Goal: Communication & Community: Answer question/provide support

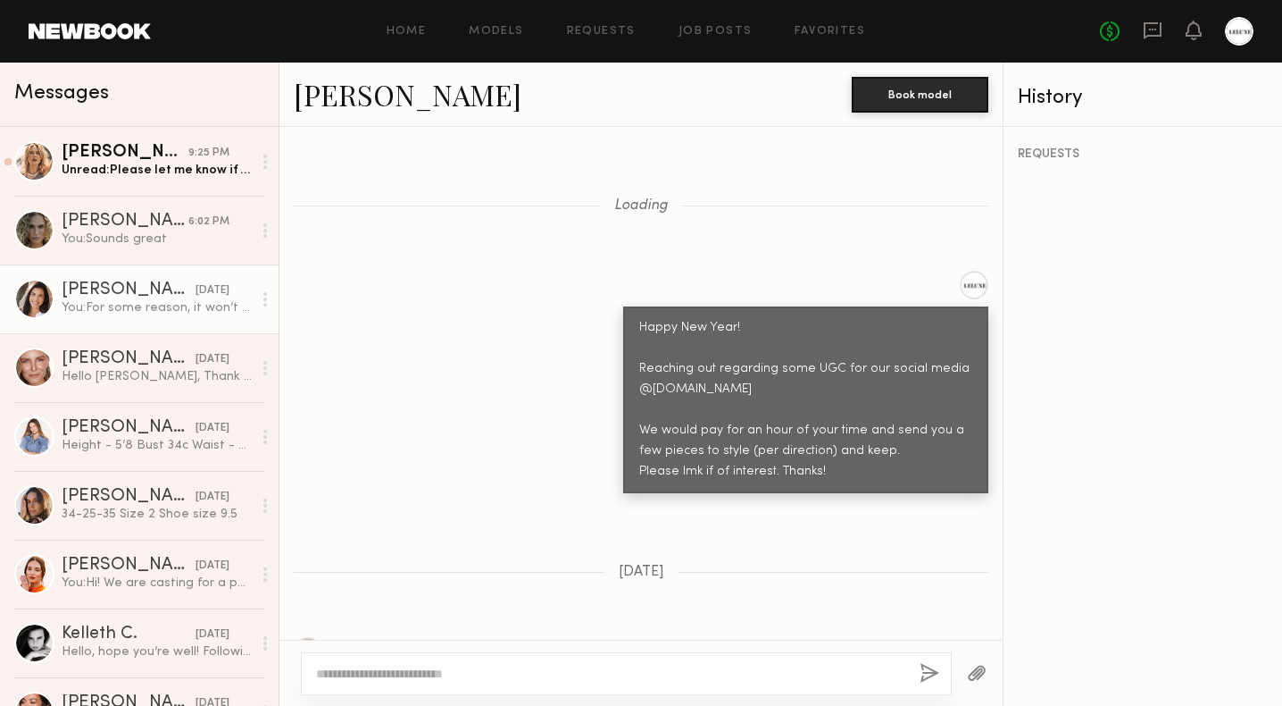
scroll to position [1773, 0]
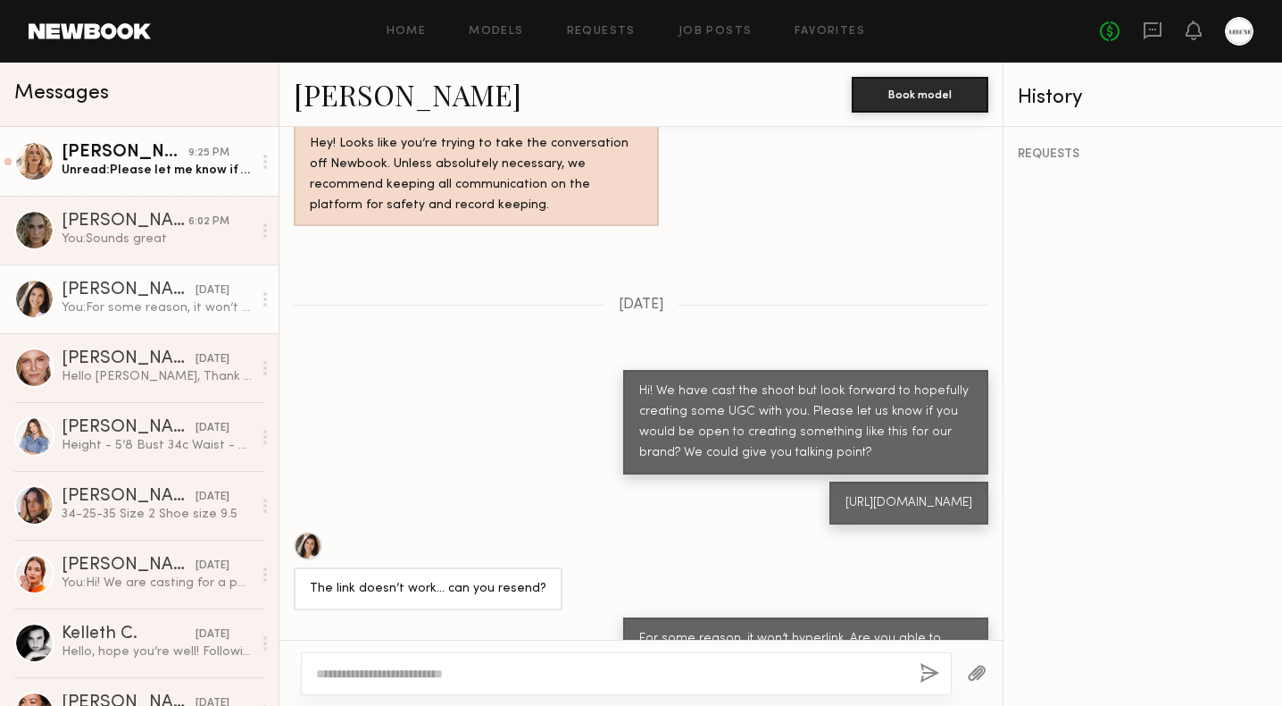
click at [133, 167] on div "Unread: Please let me know if you need me to send you more specific measurement…" at bounding box center [157, 170] width 190 height 17
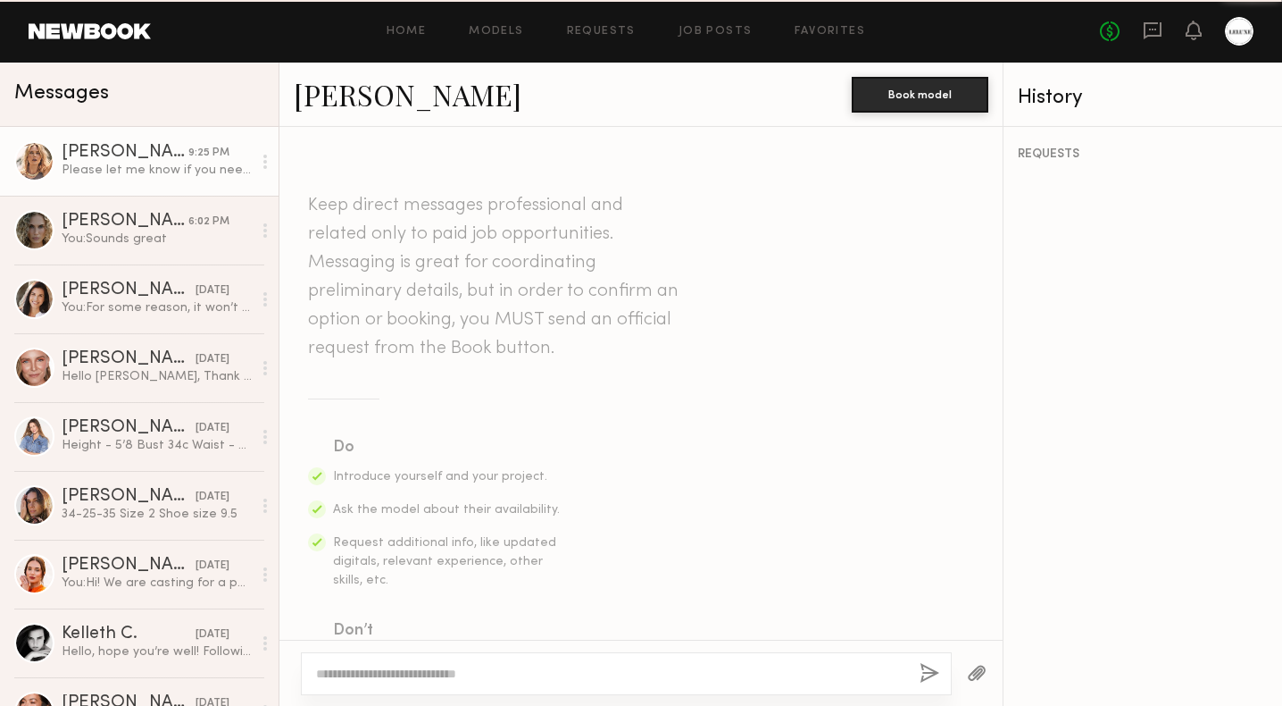
scroll to position [1667, 0]
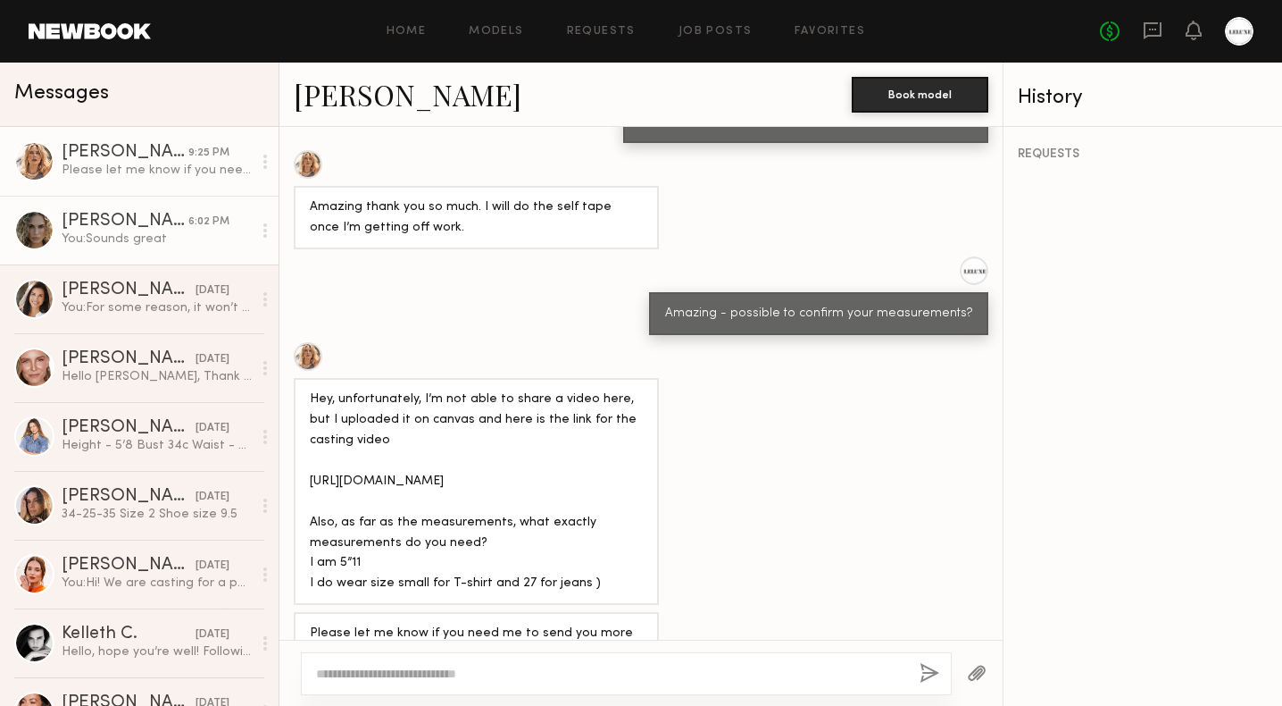
click at [134, 242] on div "You: Sounds great" at bounding box center [157, 238] width 190 height 17
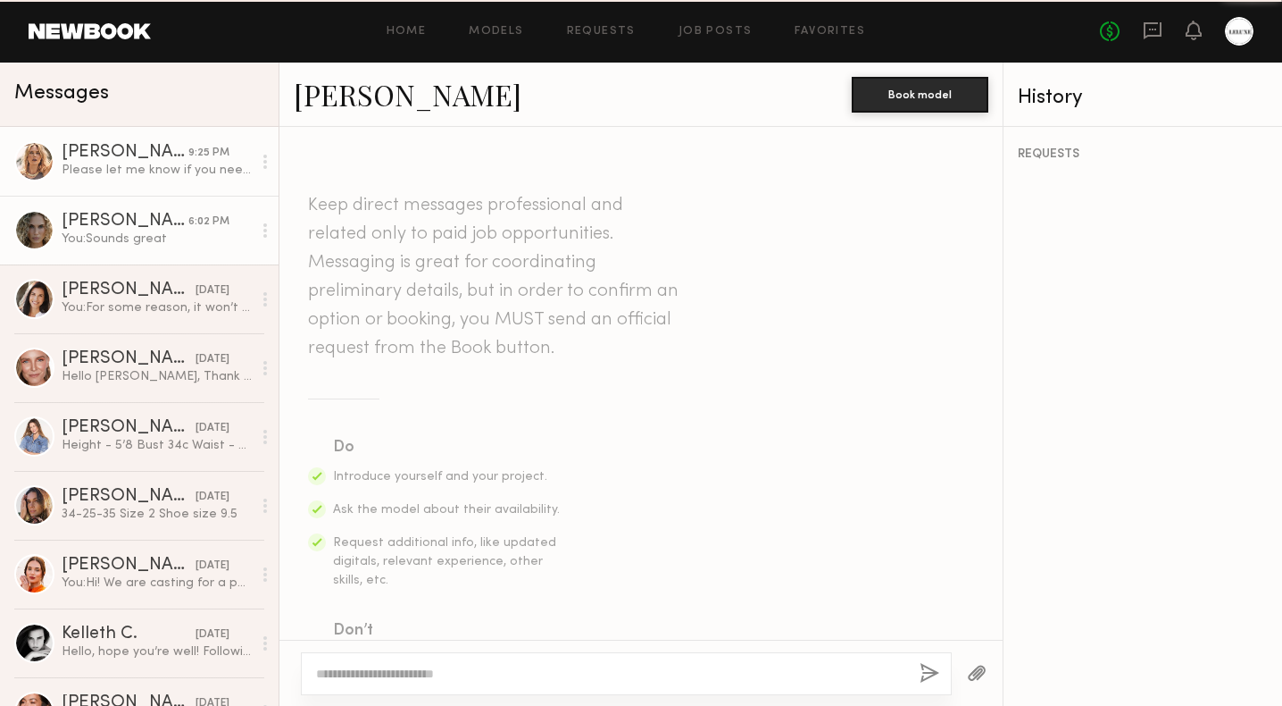
scroll to position [934, 0]
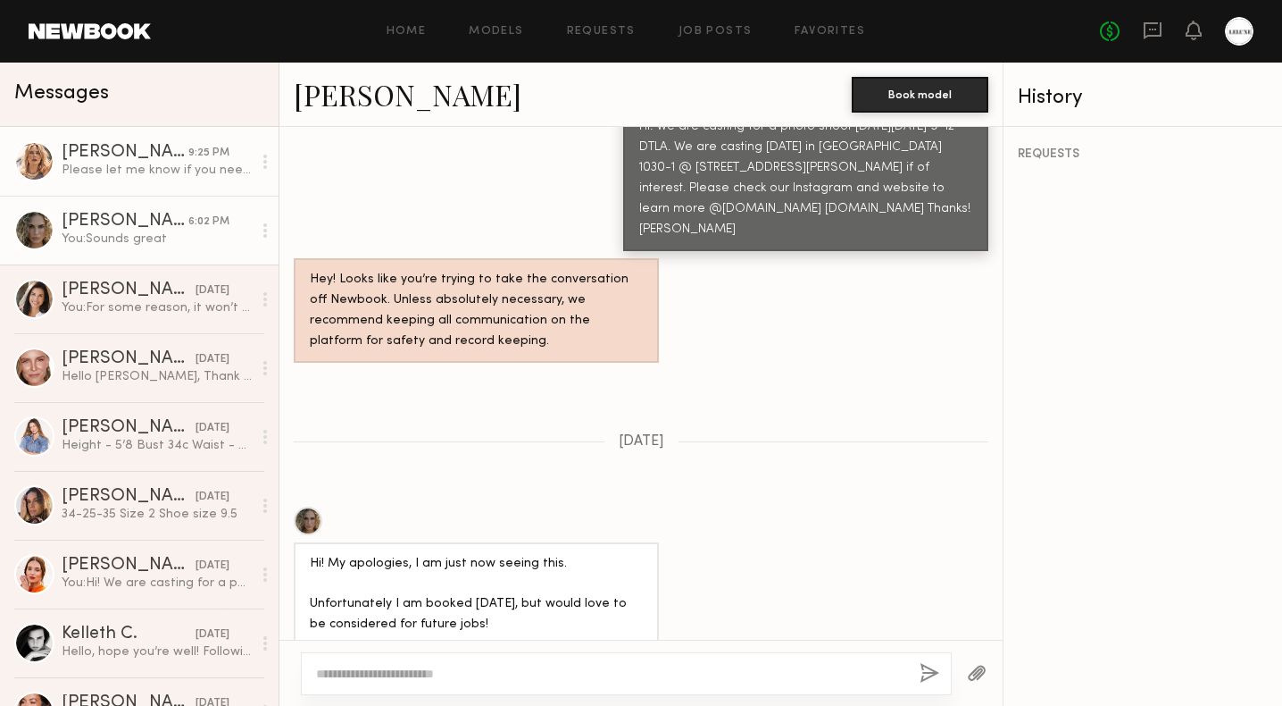
click at [152, 163] on div "Please let me know if you need me to send you more specific measurements thank …" at bounding box center [157, 170] width 190 height 17
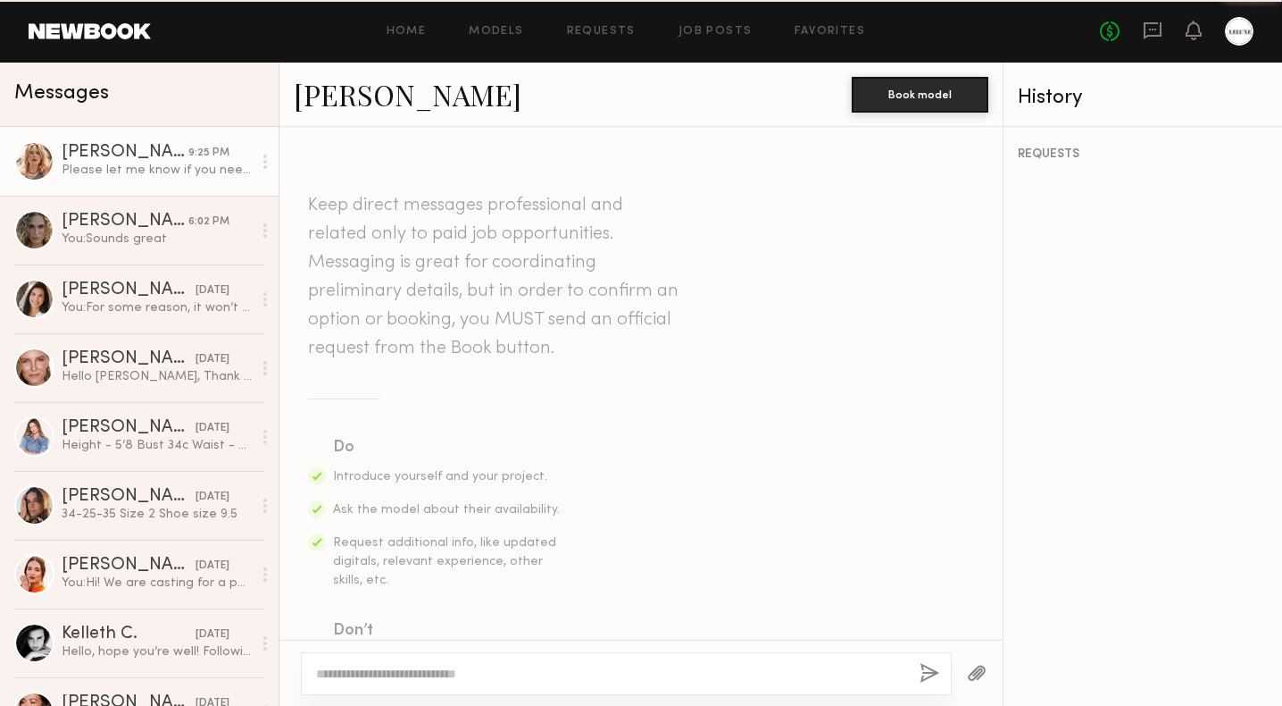
scroll to position [1667, 0]
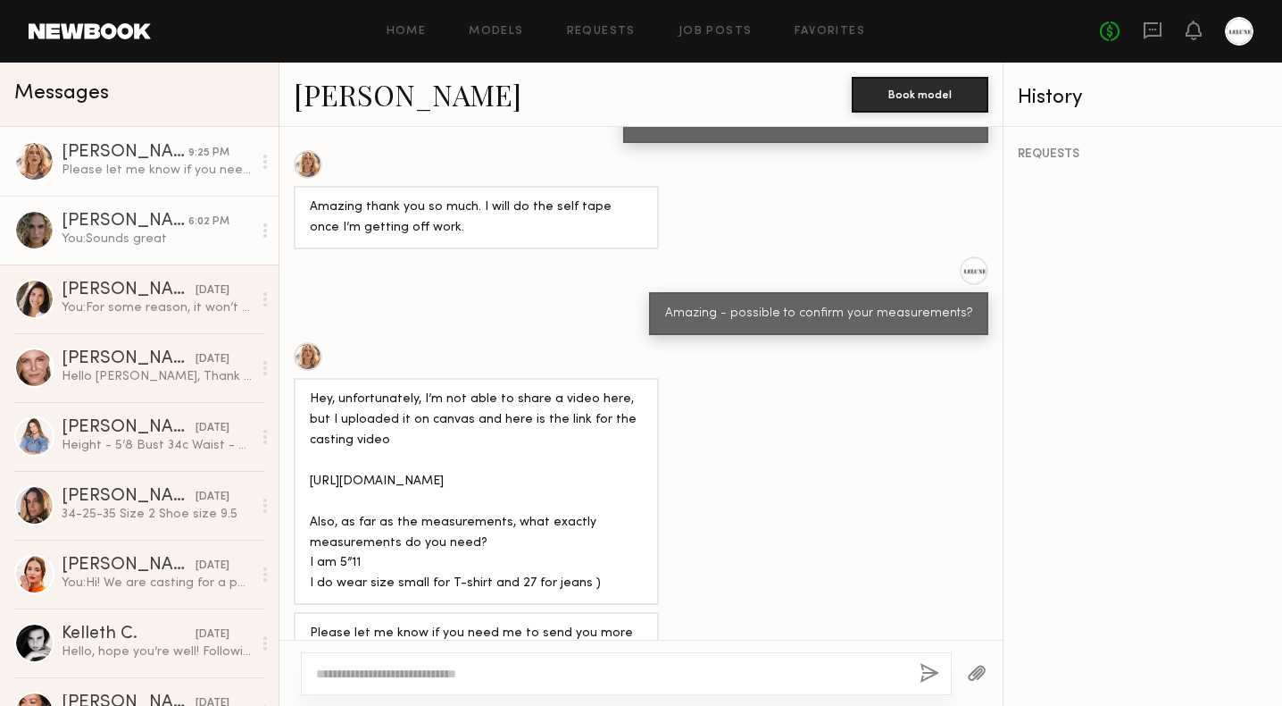
click at [132, 230] on div "[PERSON_NAME]" at bounding box center [125, 222] width 127 height 18
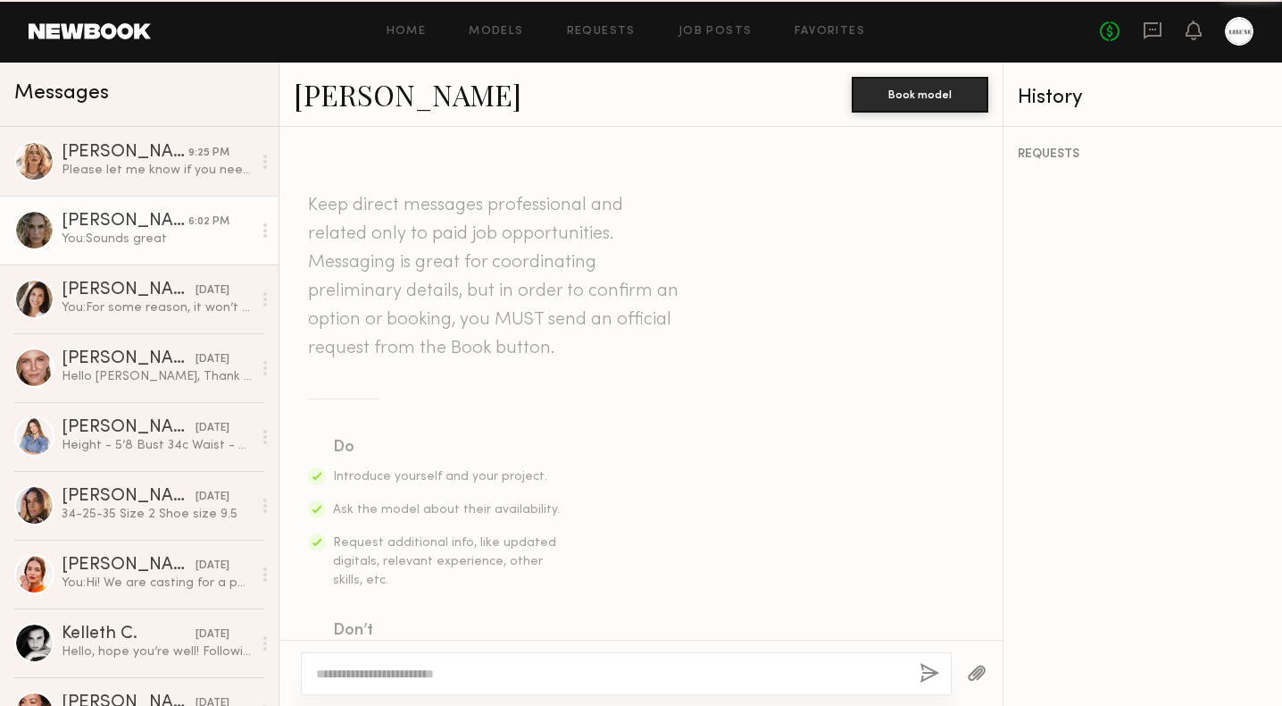
scroll to position [934, 0]
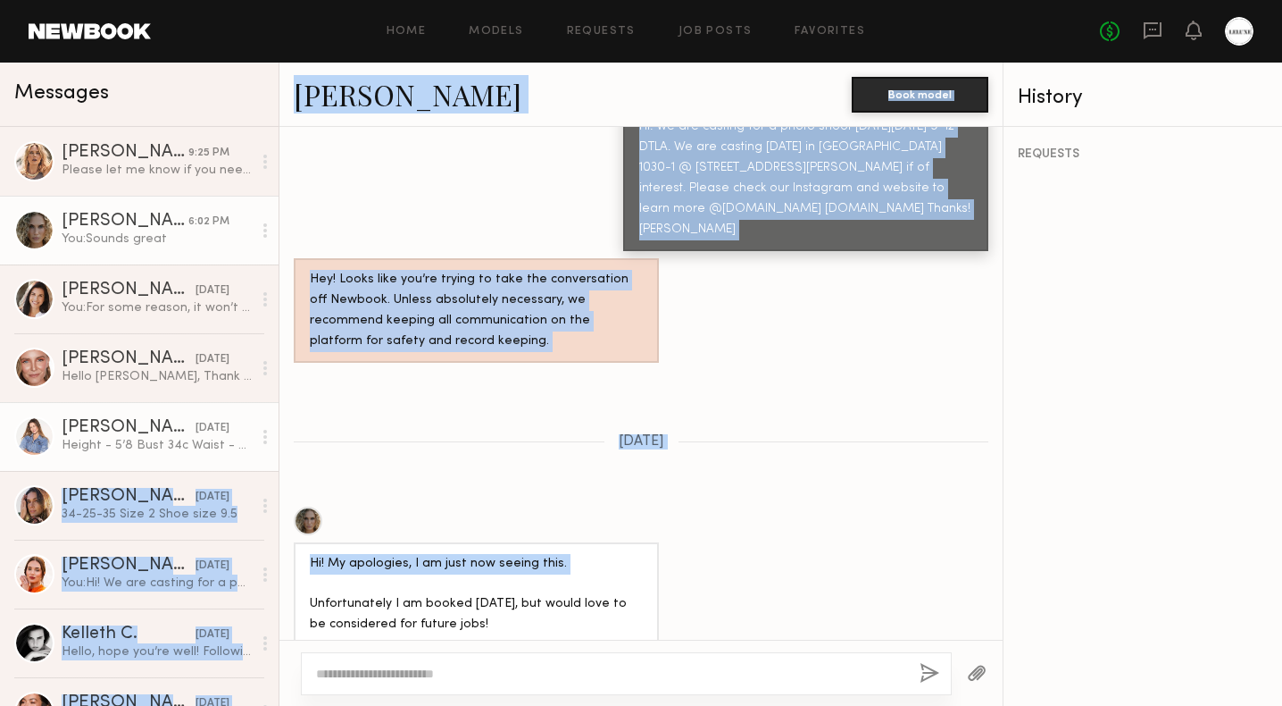
drag, startPoint x: 435, startPoint y: 492, endPoint x: 260, endPoint y: 463, distance: 177.5
click at [260, 463] on div "Messages [PERSON_NAME] 9:25 PM Please let me know if you need me to send you mo…" at bounding box center [641, 384] width 1282 height 643
click at [109, 406] on link "[PERSON_NAME] [DATE] Height - 5’8 Bust 34c Waist - 26 Hip 36 Shoe 8.5 [PERSON_N…" at bounding box center [139, 436] width 279 height 69
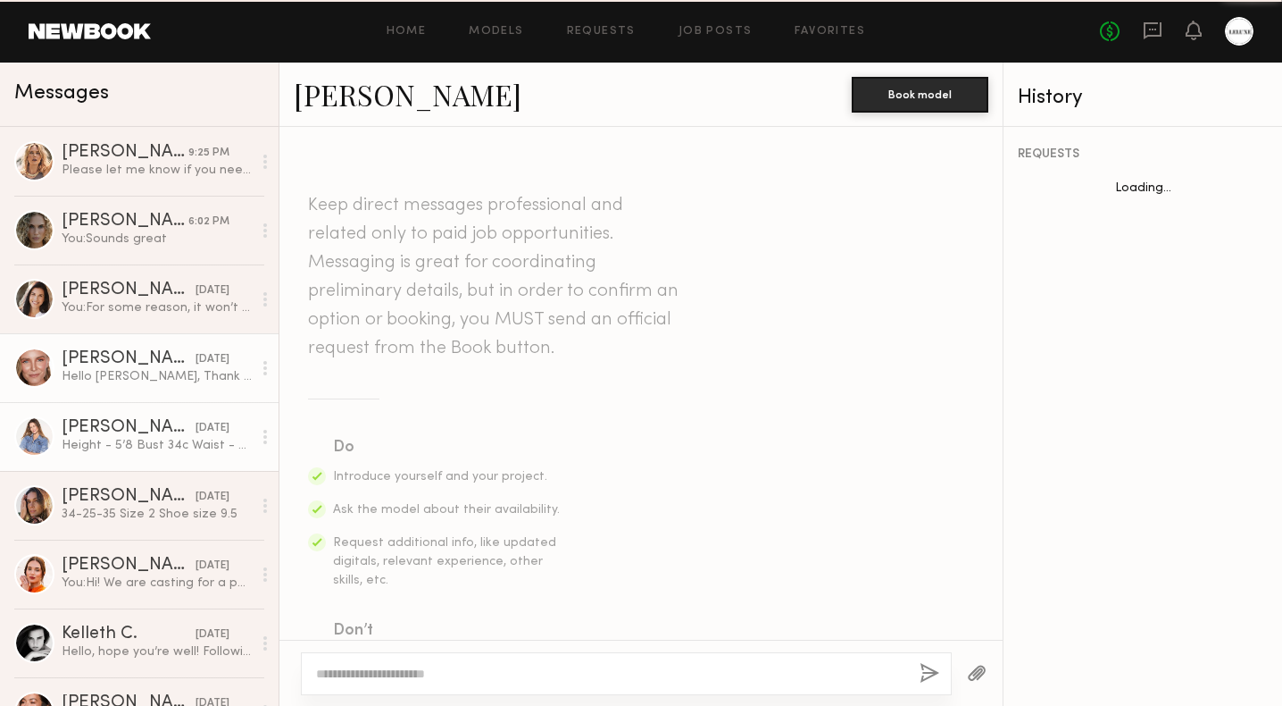
scroll to position [1336, 0]
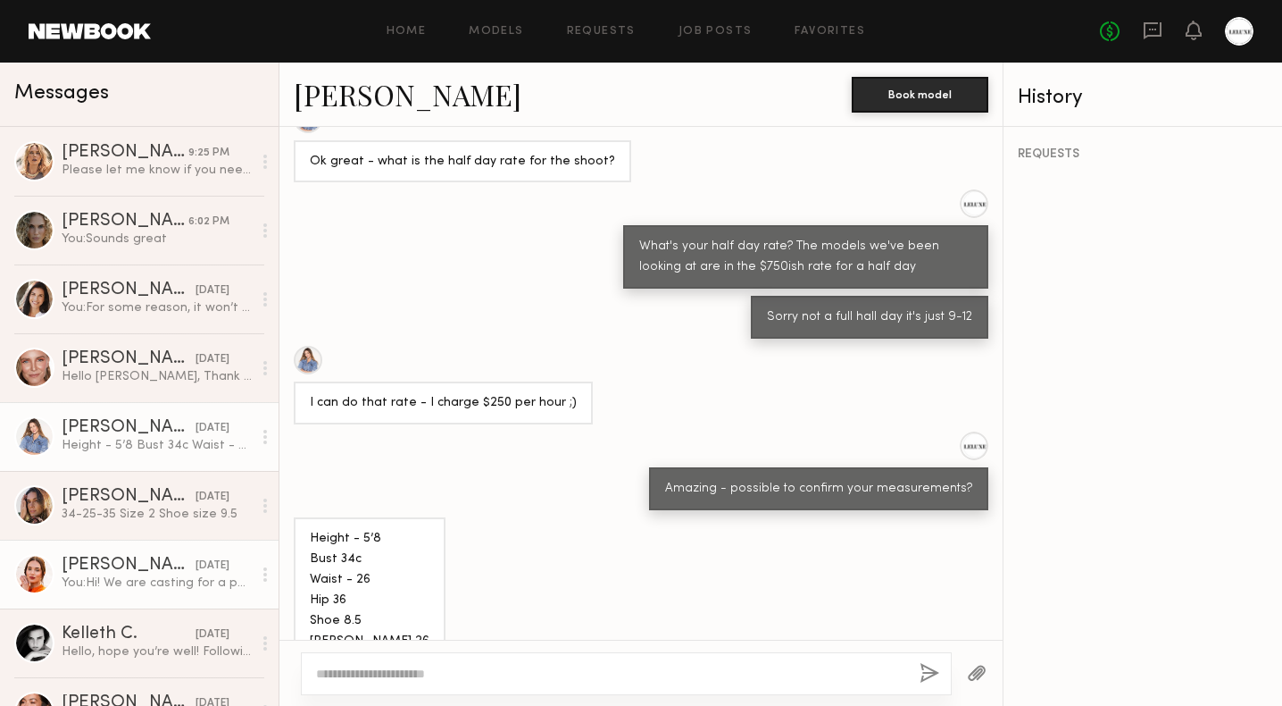
click at [153, 583] on div "You: Hi! We are casting for a photo shoot [DATE][DATE] 9-12 DTLA. We are castin…" at bounding box center [157, 582] width 190 height 17
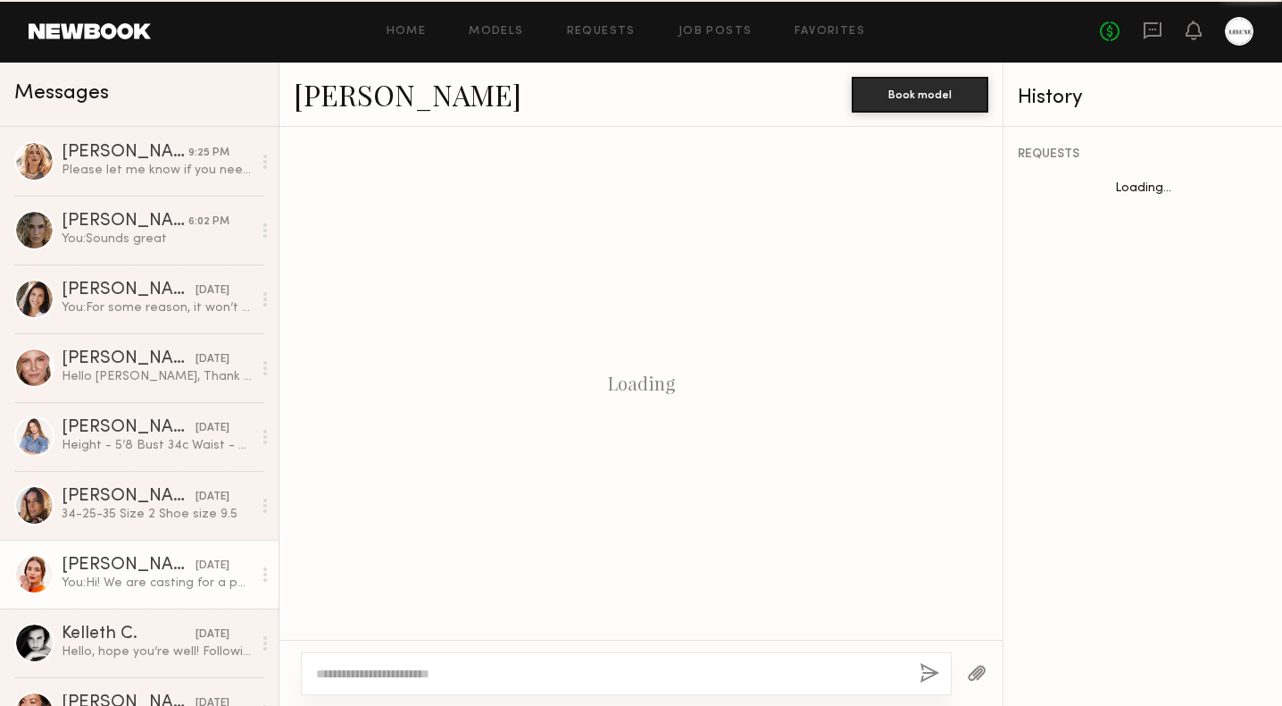
scroll to position [605, 0]
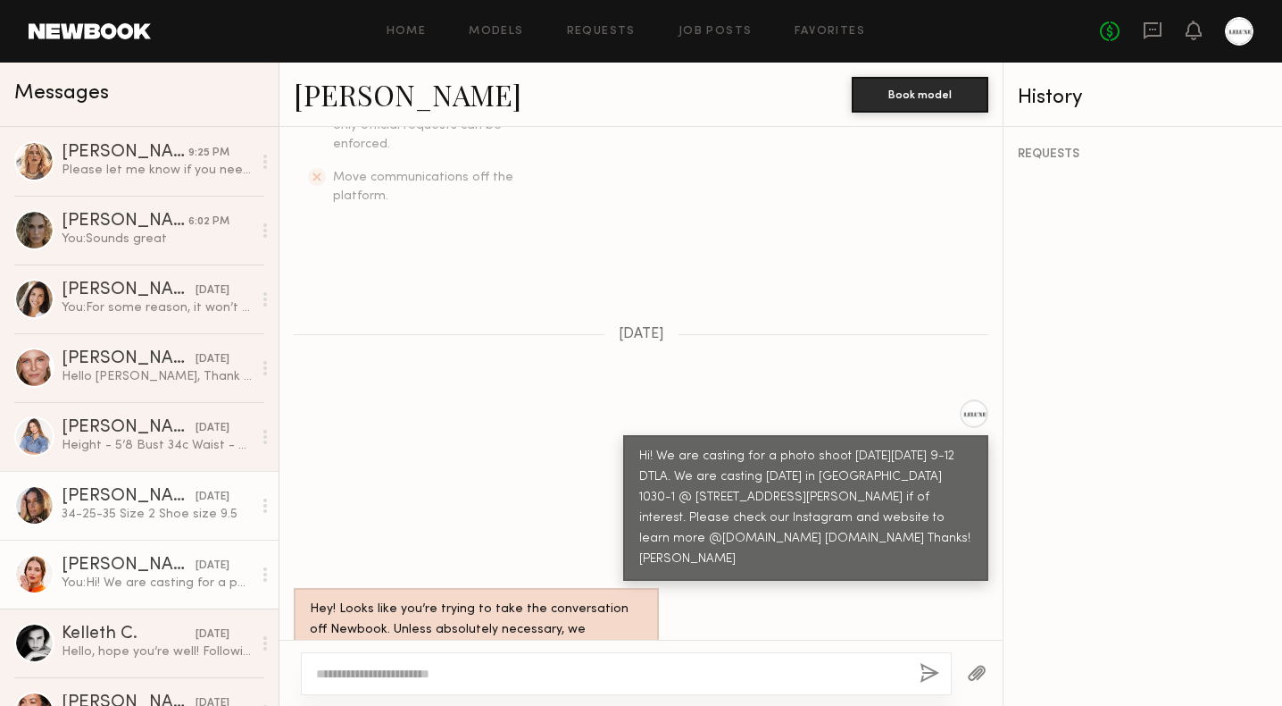
click at [157, 507] on div "34-25-35 Size 2 Shoe size 9.5" at bounding box center [157, 513] width 190 height 17
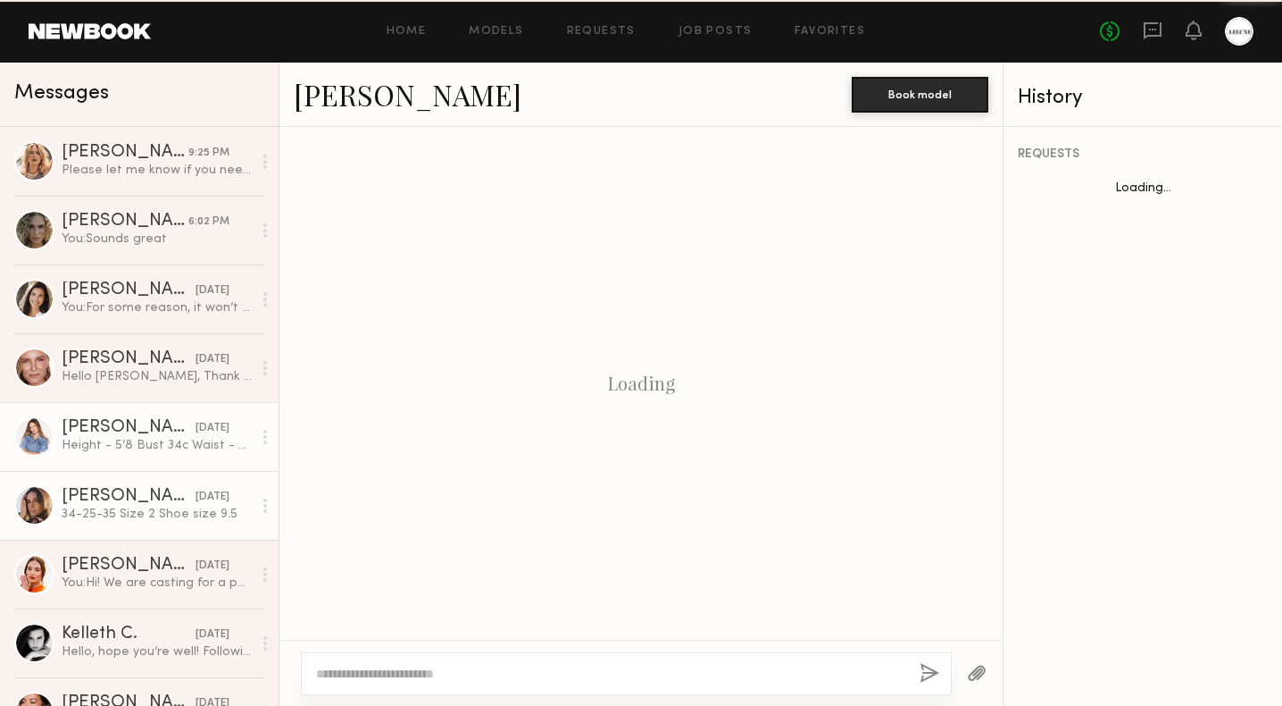
scroll to position [1117, 0]
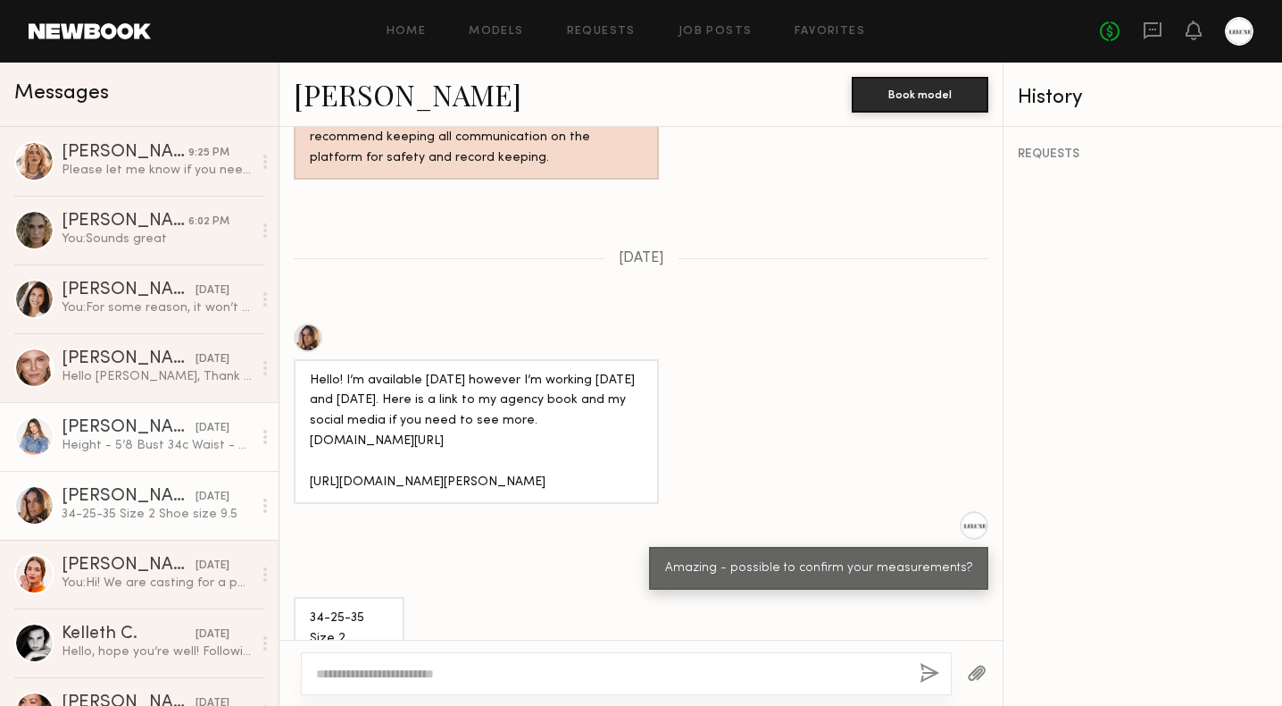
click at [162, 444] on div "Height - 5’8 Bust 34c Waist - 26 Hip 36 Shoe 8.5 [PERSON_NAME] 26 Pant 2-4 Top …" at bounding box center [157, 445] width 190 height 17
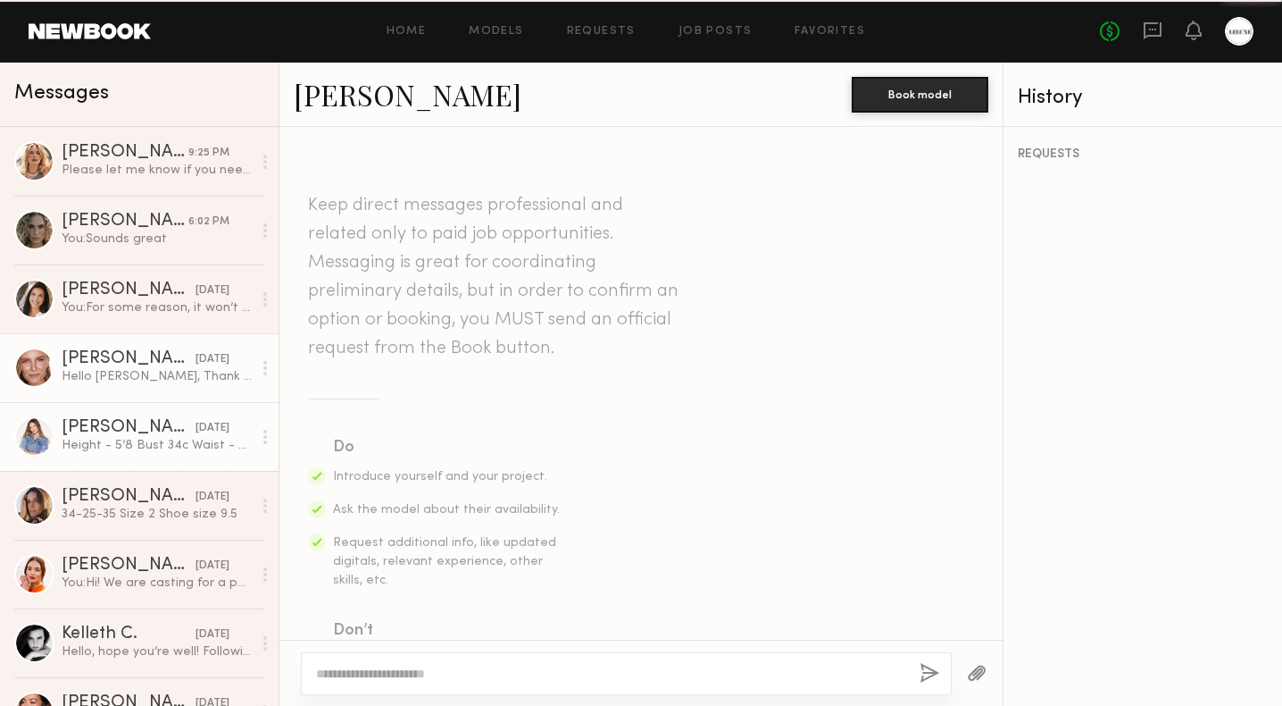
scroll to position [1336, 0]
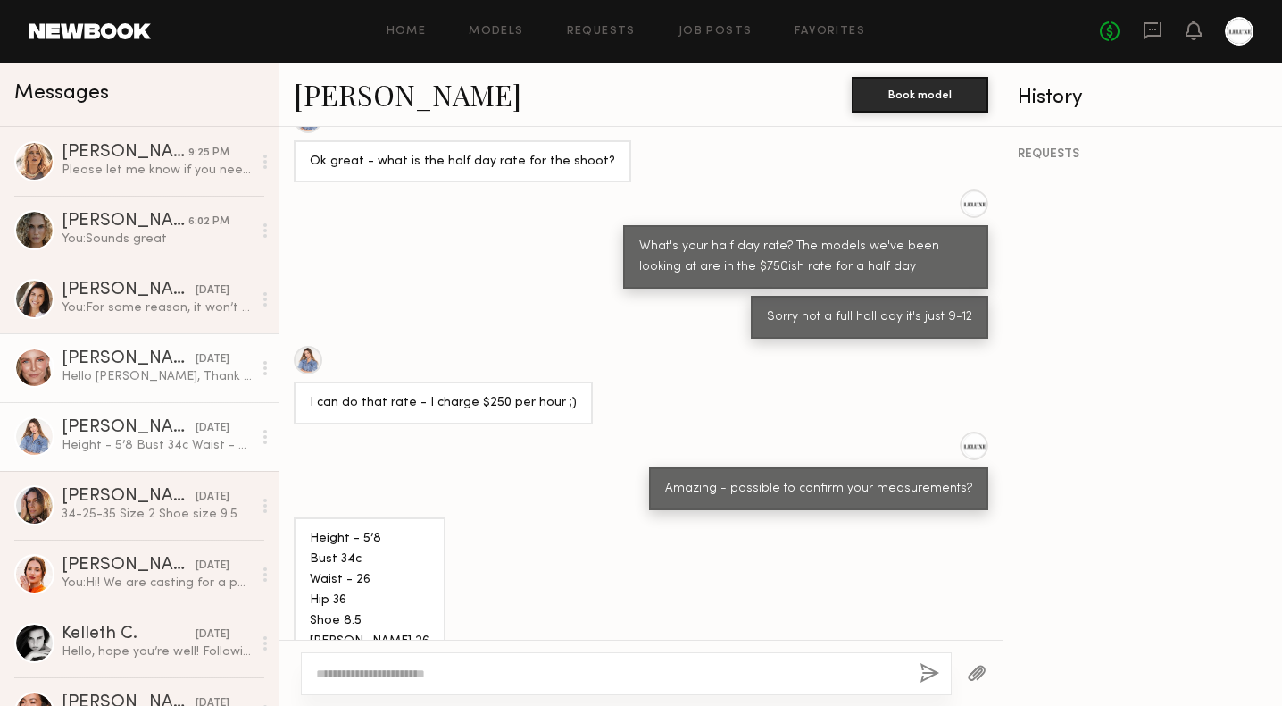
click at [166, 391] on link "[PERSON_NAME] [DATE] Hello [PERSON_NAME], Thank you very much for your email! I…" at bounding box center [139, 367] width 279 height 69
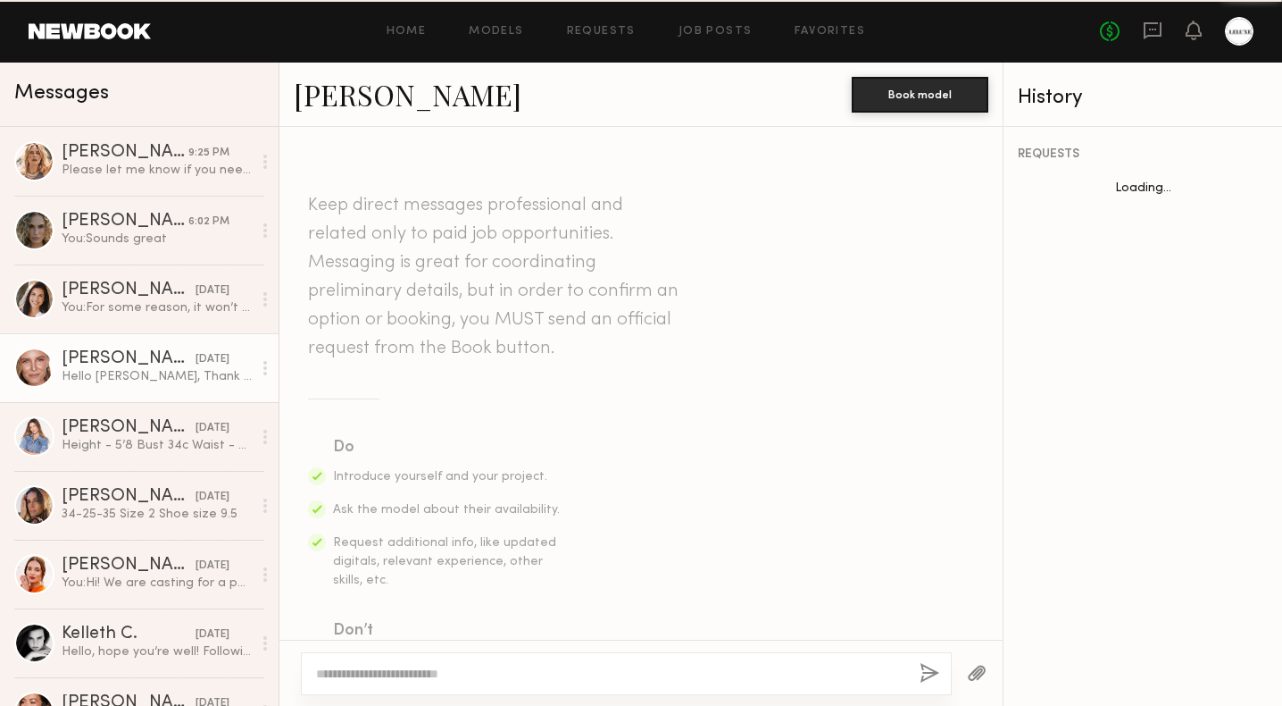
scroll to position [1065, 0]
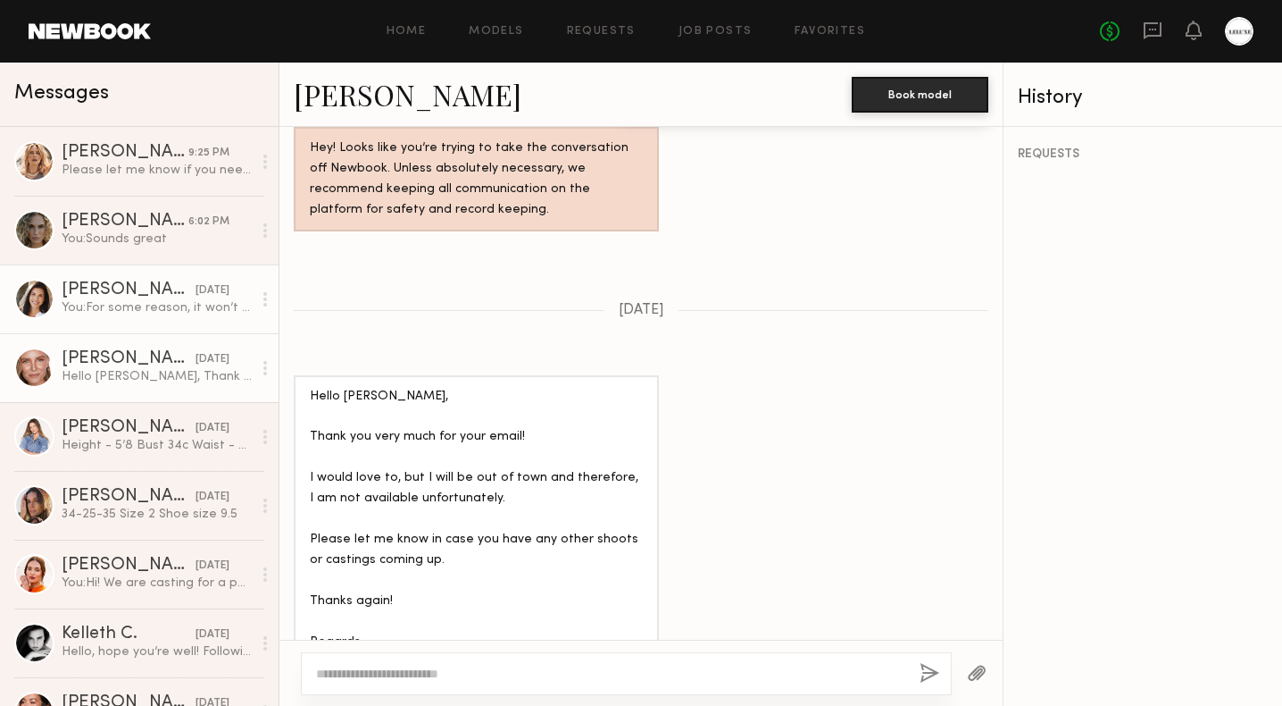
click at [160, 320] on link "[PERSON_NAME] [DATE] You: For some reason, it won’t hyperlink. Are you able to …" at bounding box center [139, 298] width 279 height 69
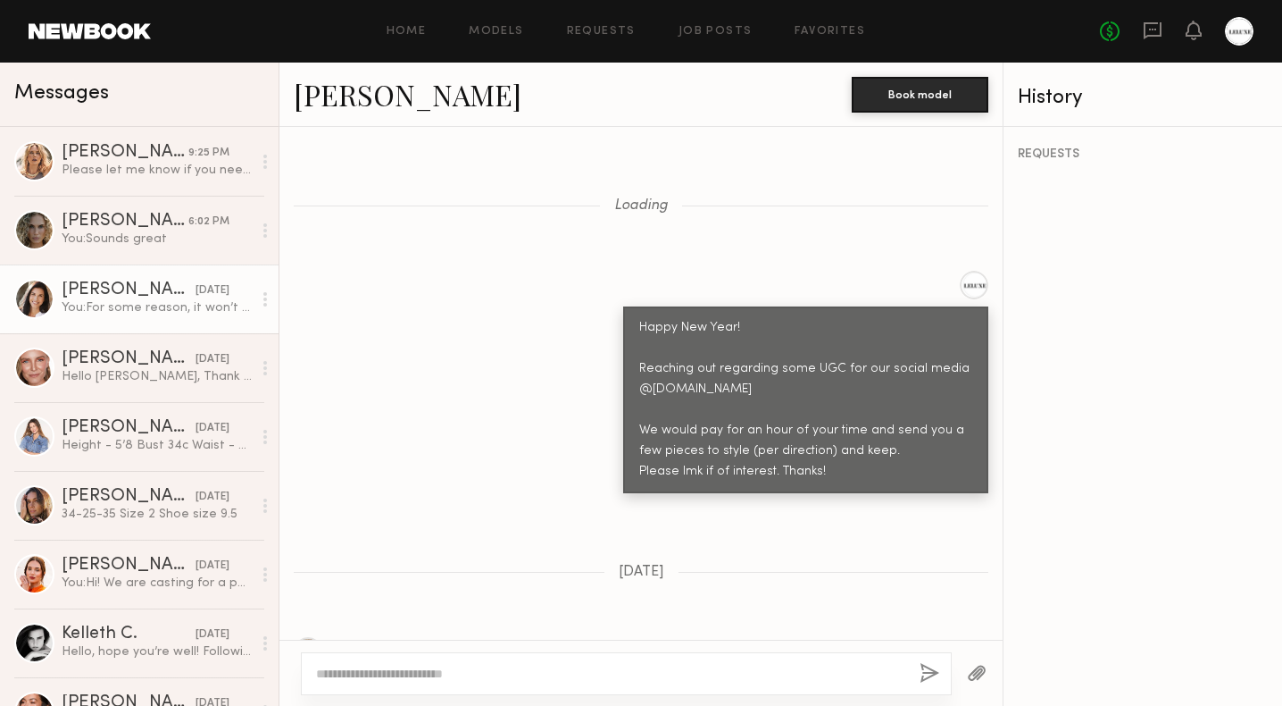
scroll to position [1773, 0]
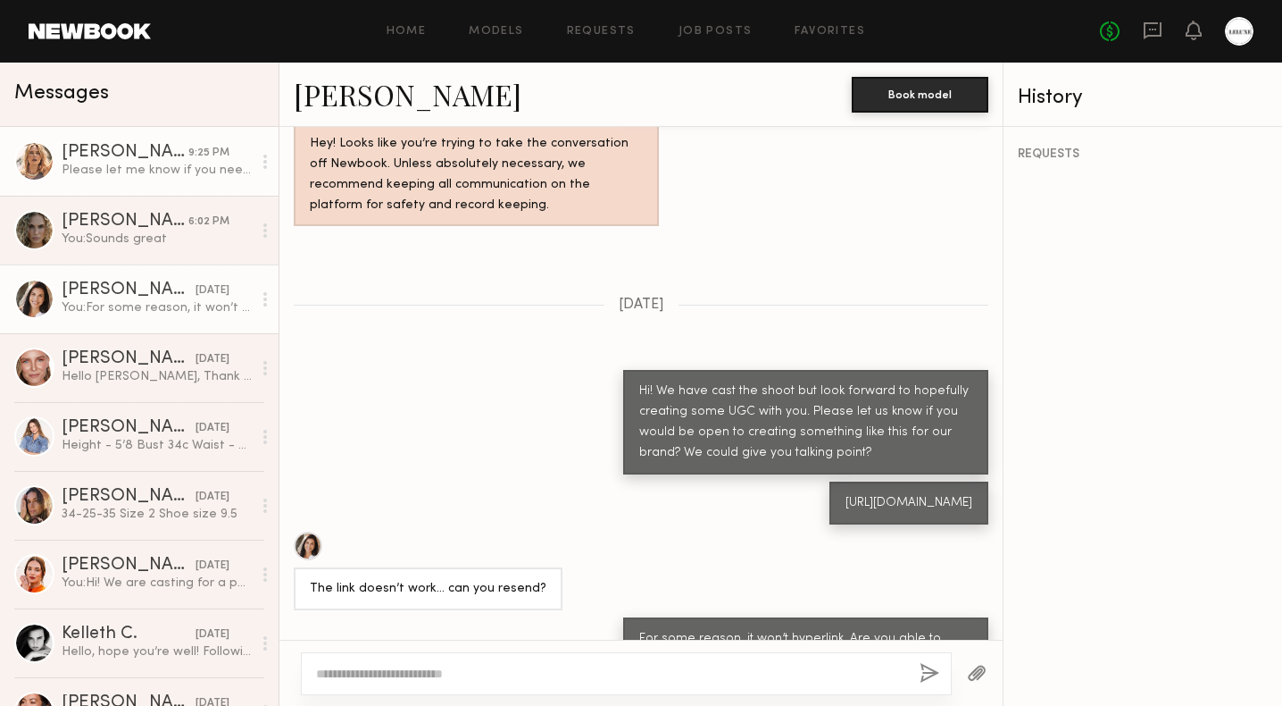
click at [160, 188] on link "[PERSON_NAME] 9:25 PM Please let me know if you need me to send you more specif…" at bounding box center [139, 161] width 279 height 69
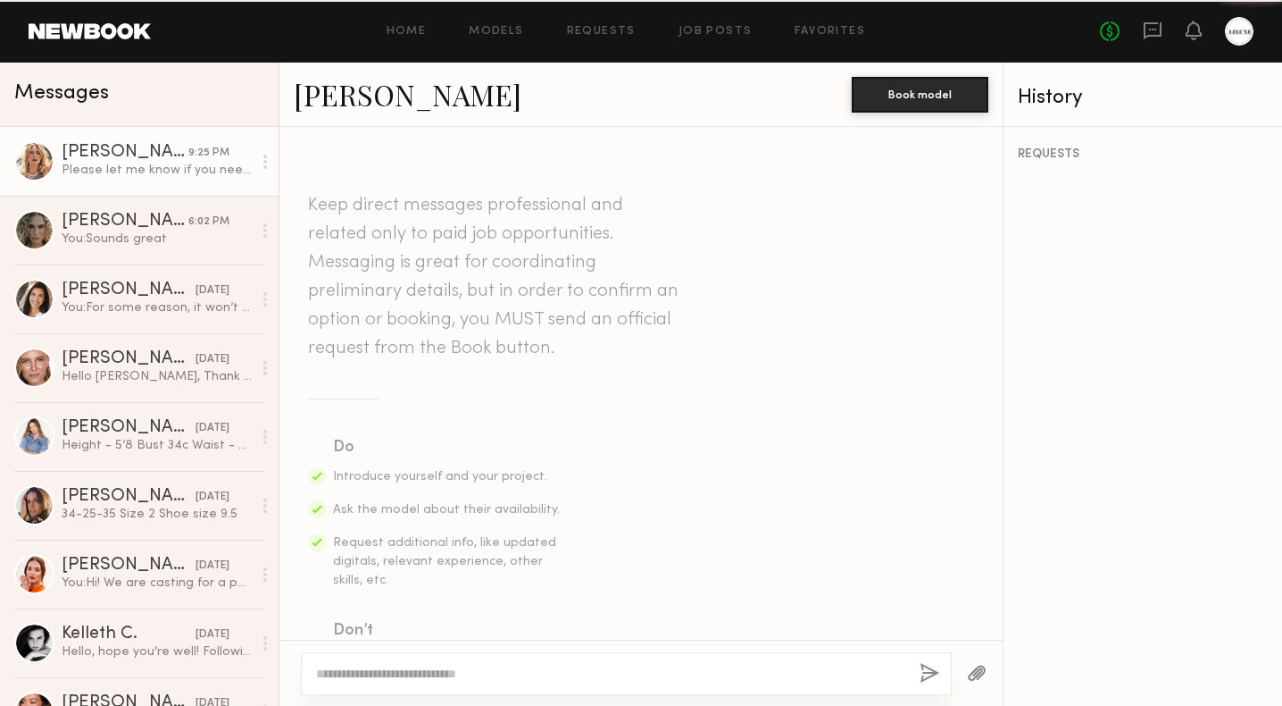
scroll to position [1667, 0]
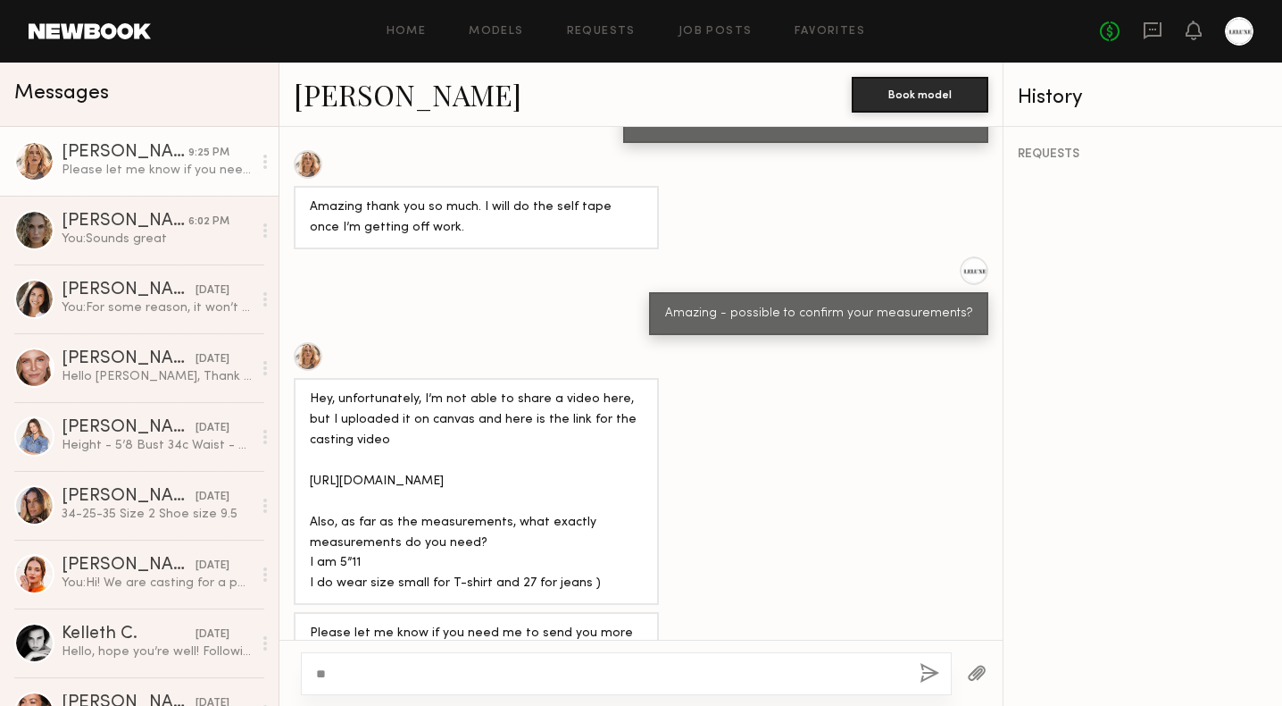
type textarea "*"
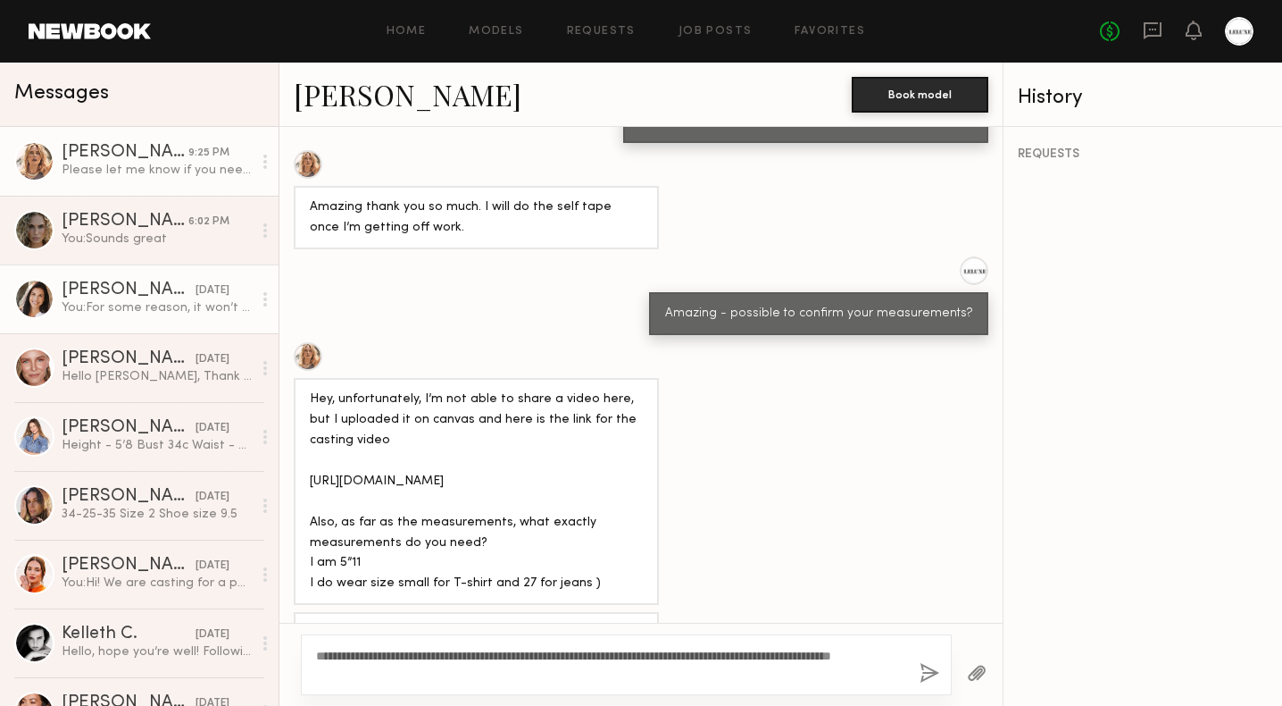
type textarea "**********"
click at [150, 305] on div "You: For some reason, it won’t hyperlink. Are you able to copy and paste it int…" at bounding box center [157, 307] width 190 height 17
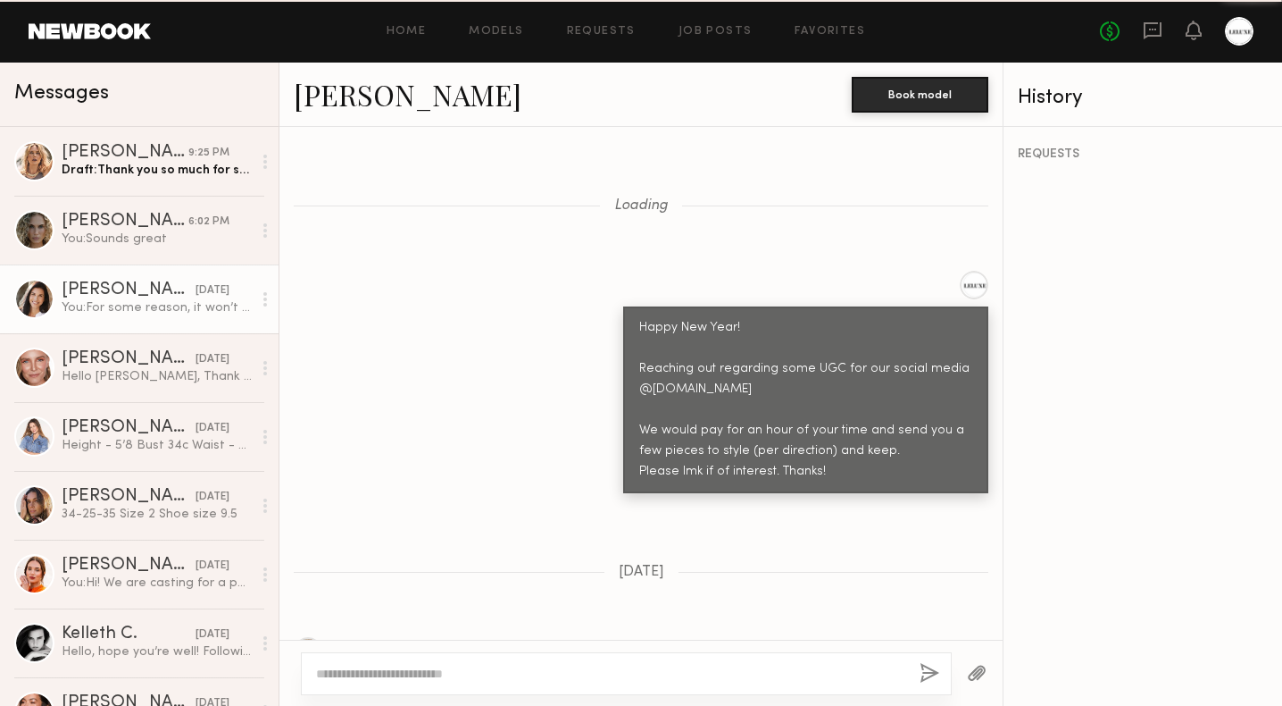
scroll to position [1773, 0]
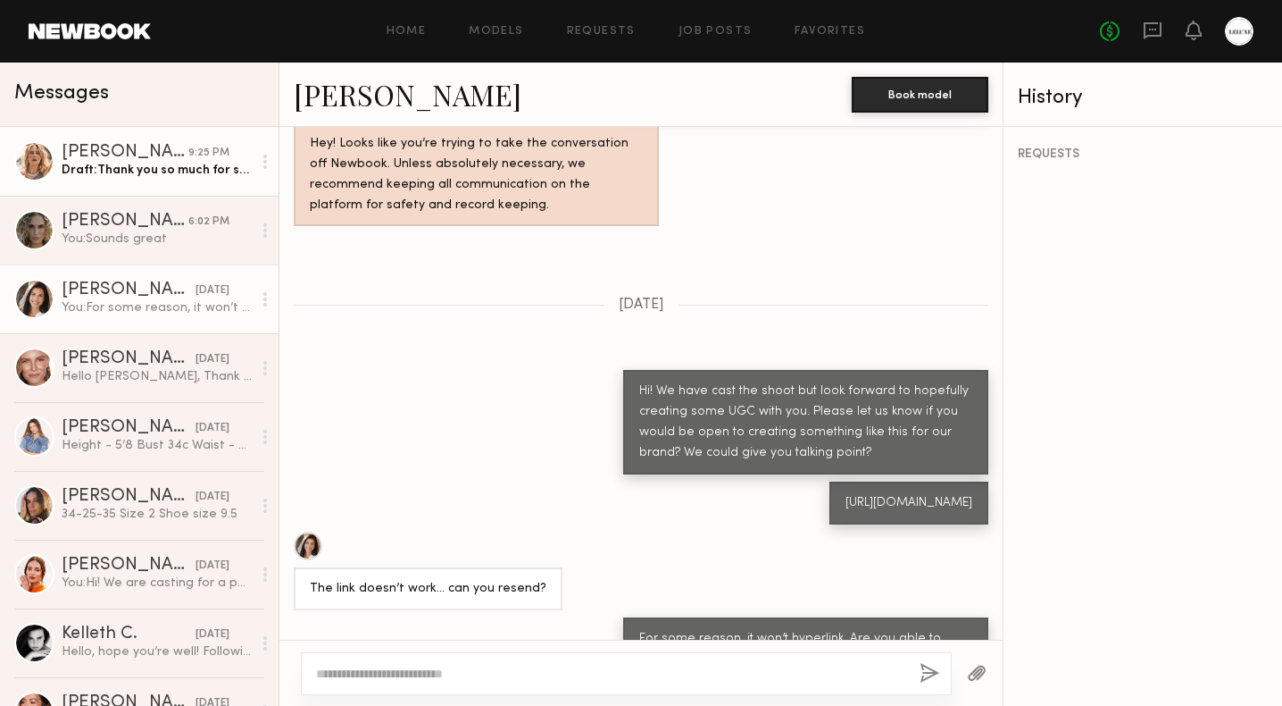
click at [152, 180] on link "[PERSON_NAME] 9:25 PM Draft: Thank you so much for sending over the self tape! …" at bounding box center [139, 161] width 279 height 69
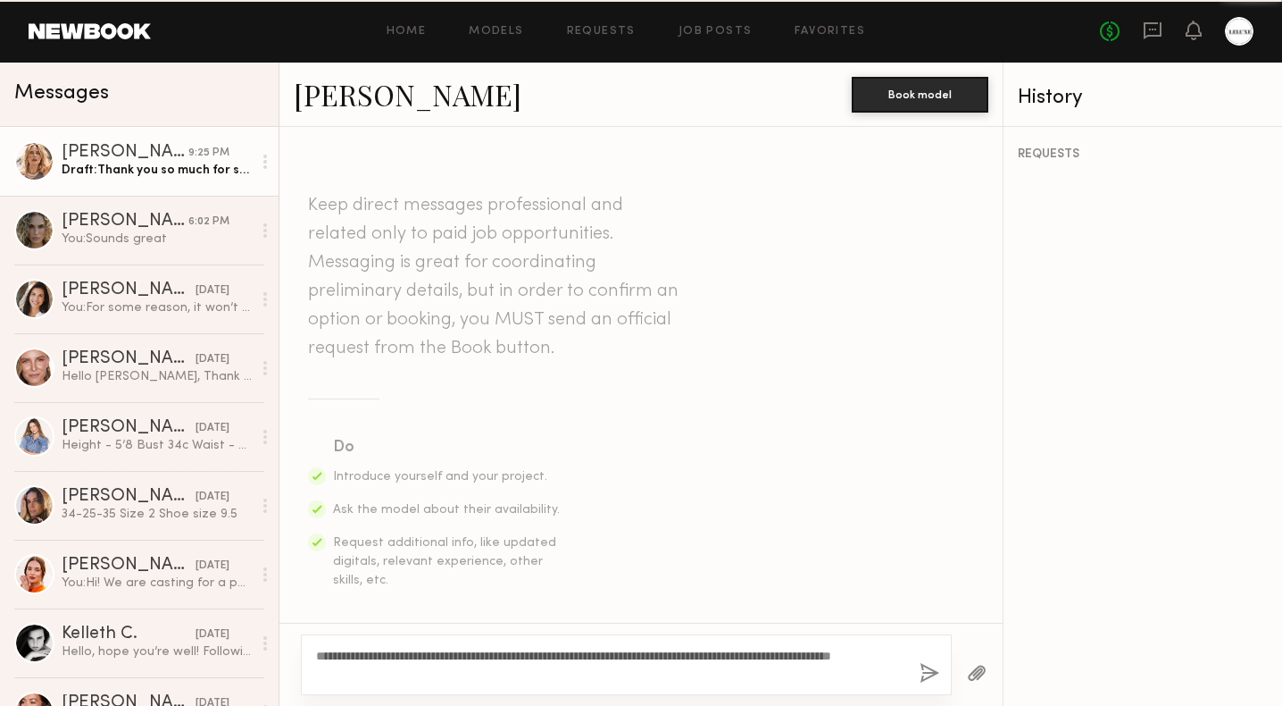
scroll to position [1667, 0]
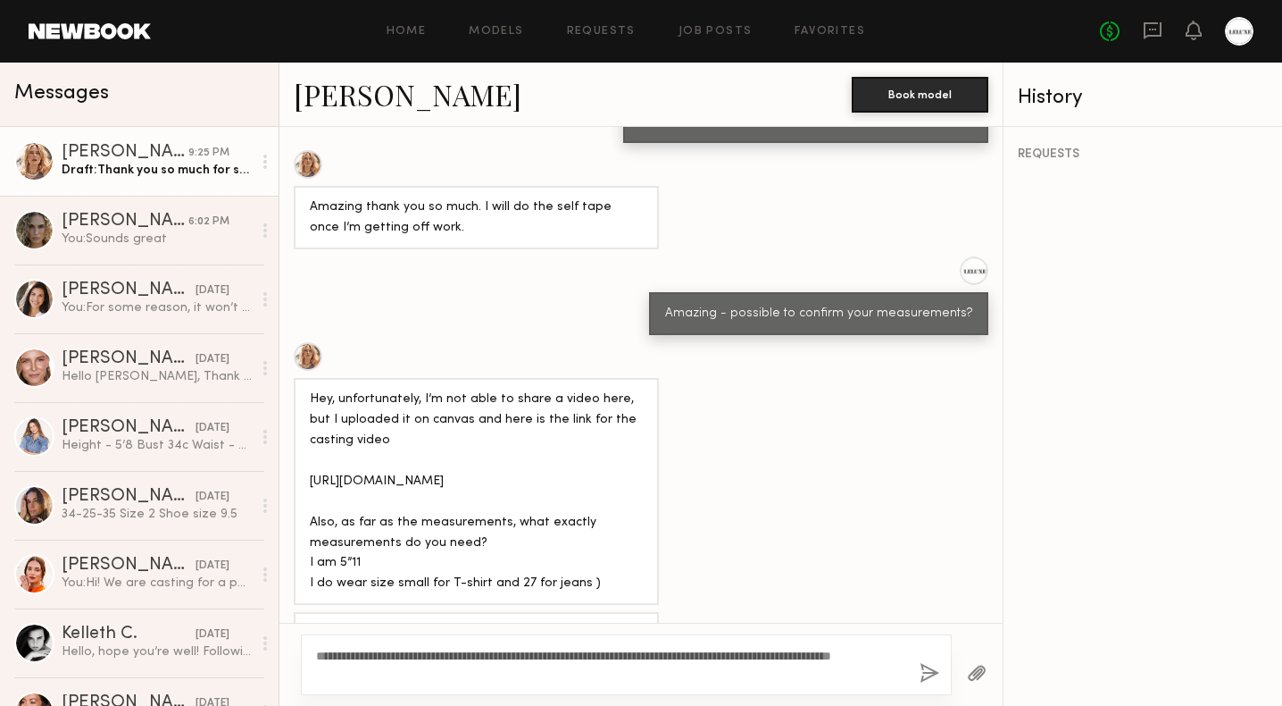
click at [380, 671] on textarea "**********" at bounding box center [610, 665] width 589 height 36
type textarea "**********"
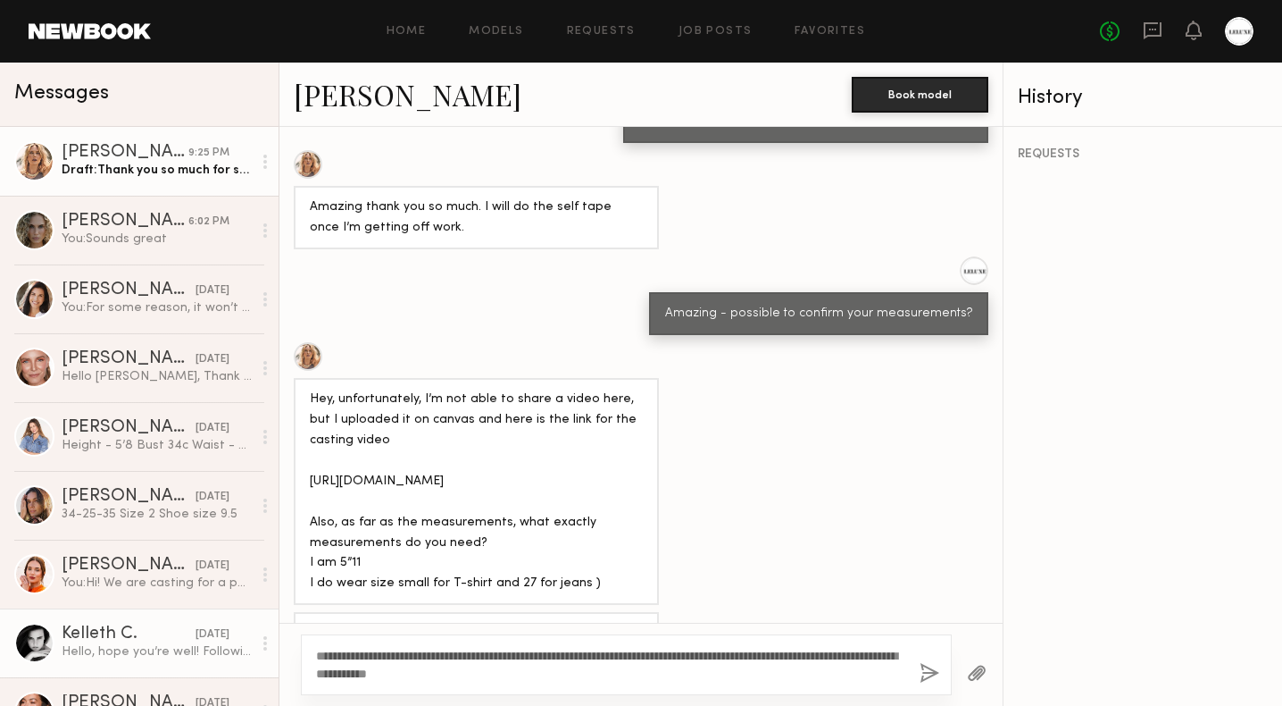
drag, startPoint x: 551, startPoint y: 674, endPoint x: 266, endPoint y: 649, distance: 286.0
click at [266, 649] on div "Messages [PERSON_NAME] 9:25 PM Draft: Thank you so much for sending over the se…" at bounding box center [641, 384] width 1282 height 643
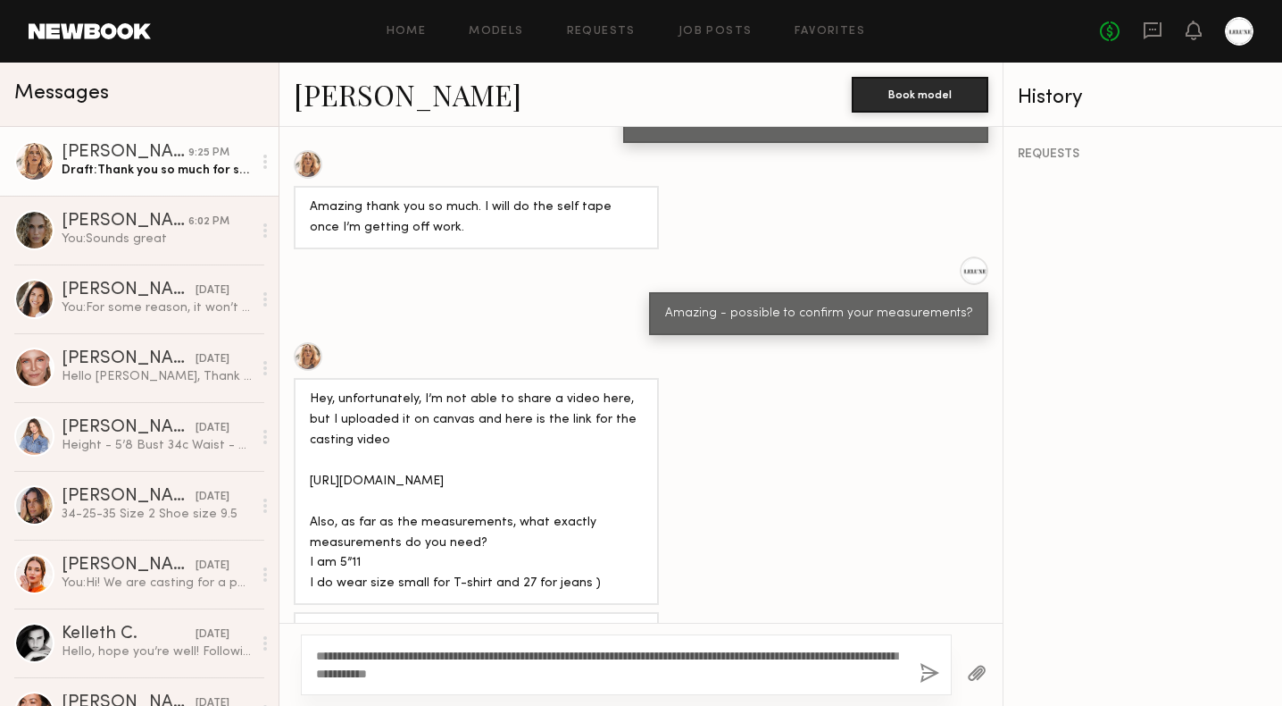
click at [527, 669] on textarea "**********" at bounding box center [610, 665] width 589 height 36
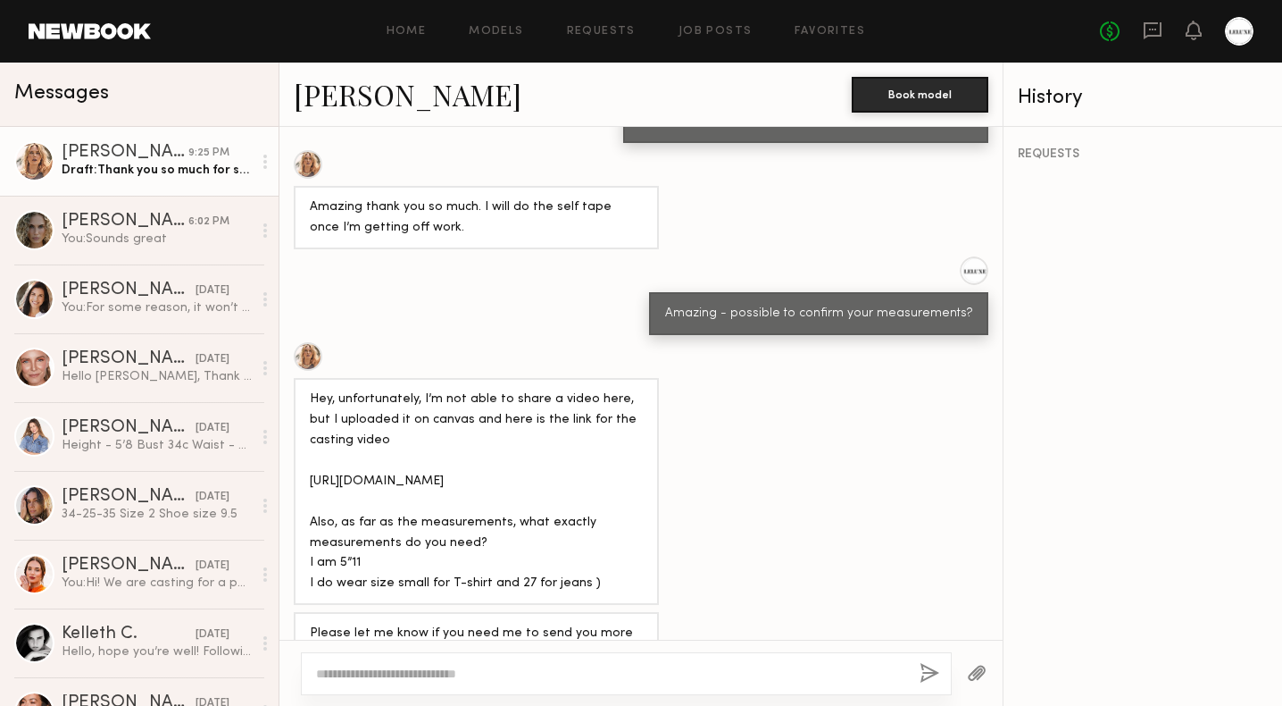
paste textarea "**********"
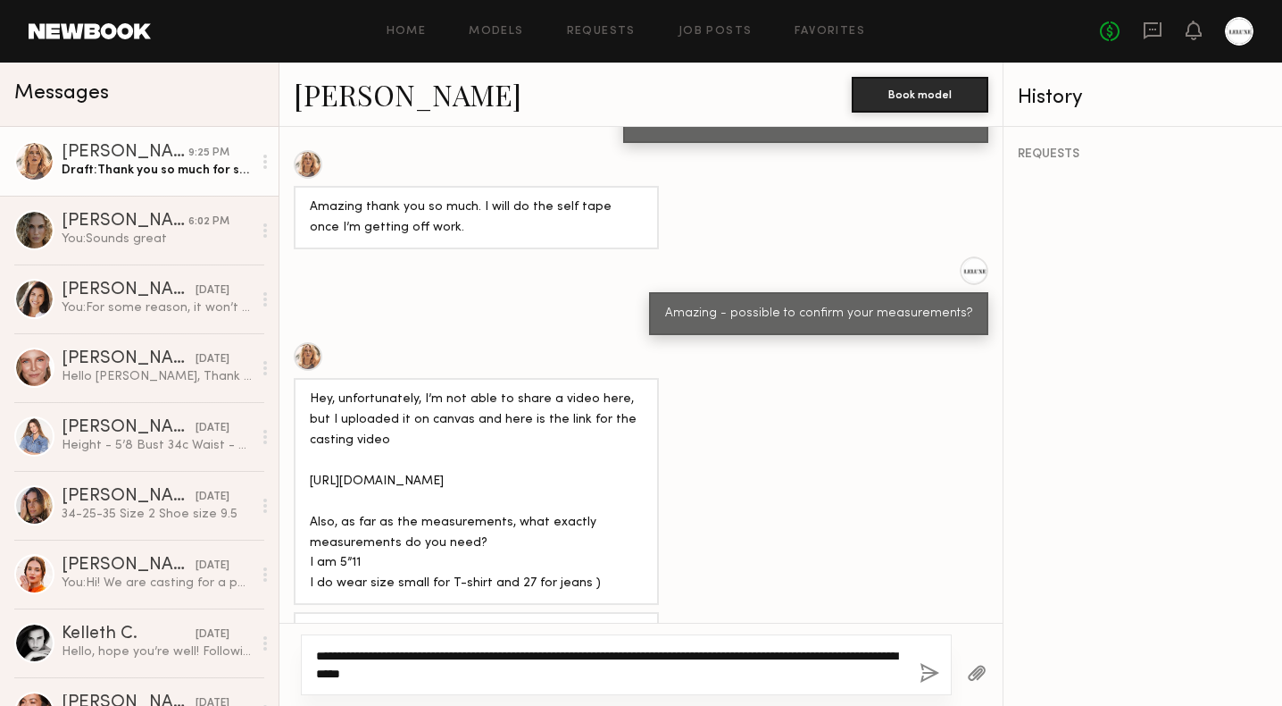
type textarea "**********"
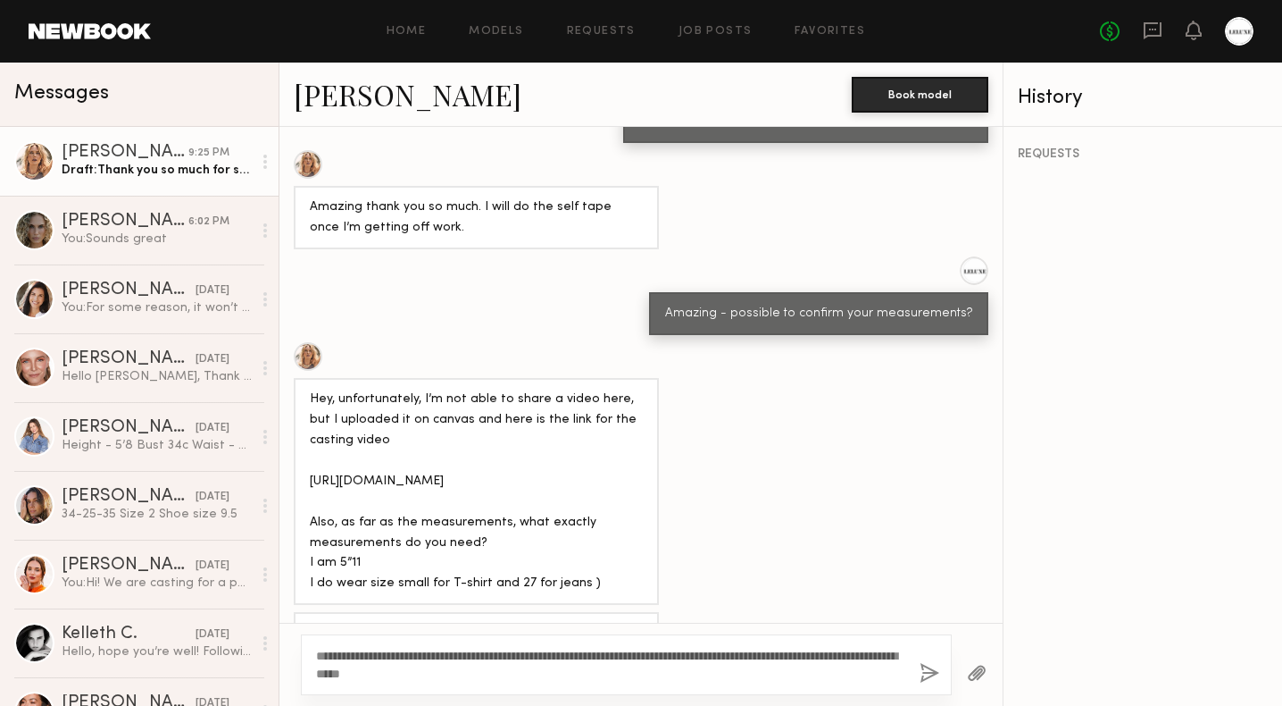
click at [922, 674] on button "button" at bounding box center [930, 674] width 20 height 22
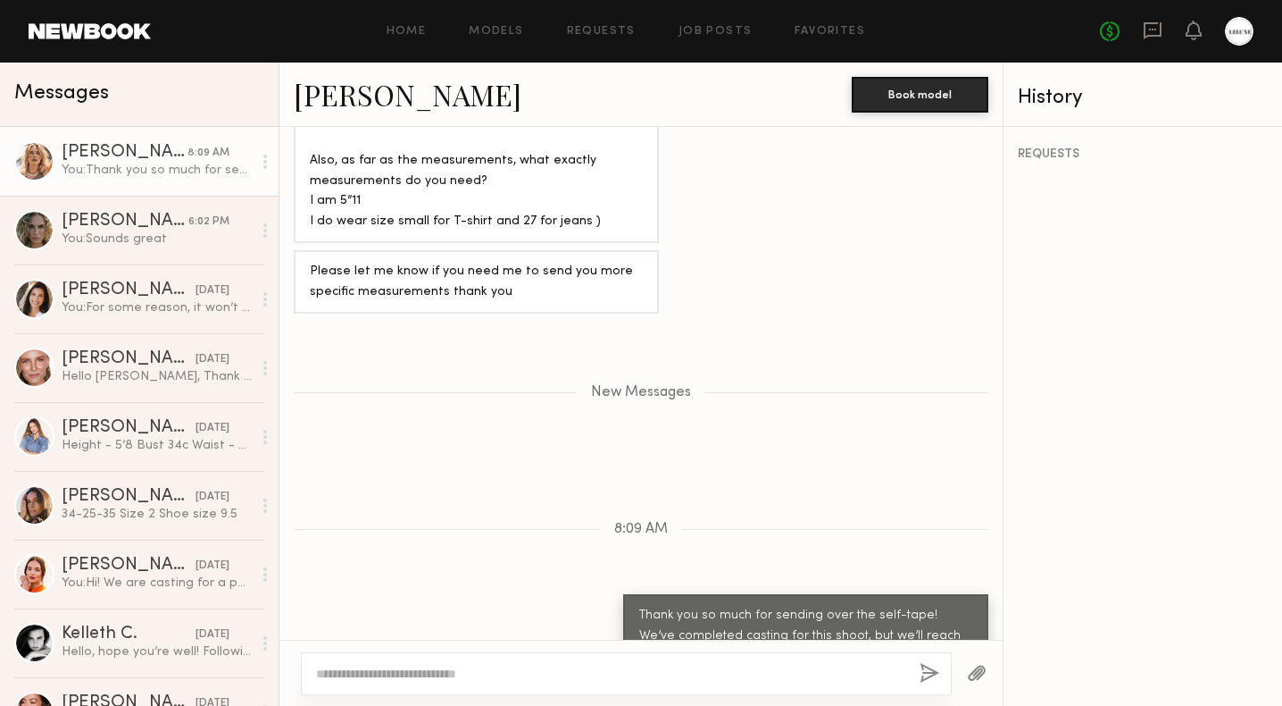
scroll to position [0, 0]
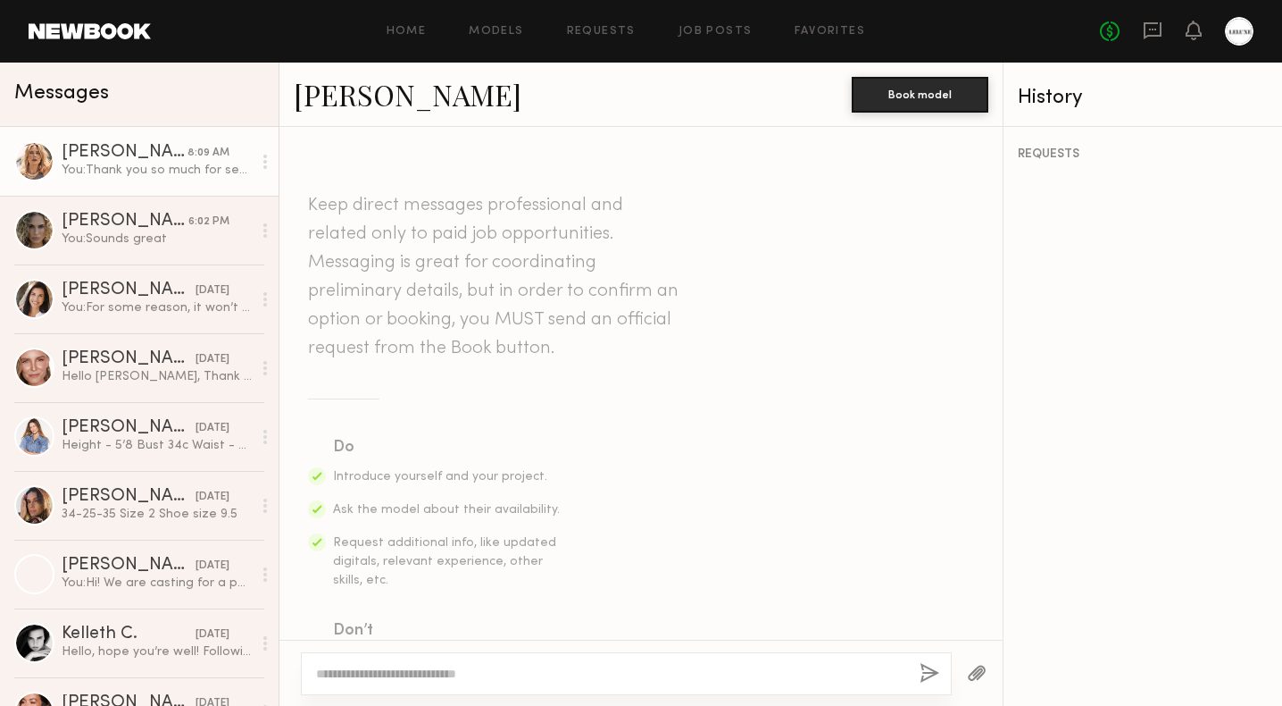
scroll to position [1892, 0]
